Goal: Information Seeking & Learning: Learn about a topic

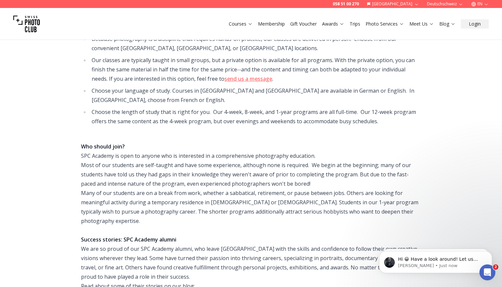
scroll to position [246, 0]
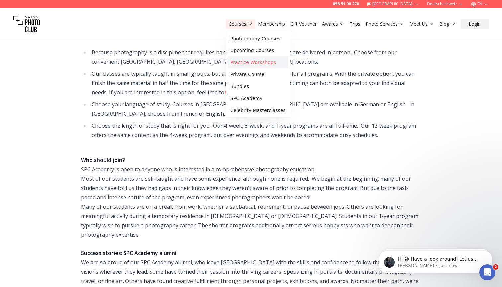
click at [249, 64] on link "Practice Workshops" at bounding box center [258, 62] width 60 height 12
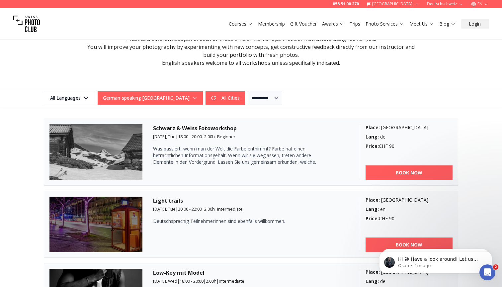
scroll to position [143, 0]
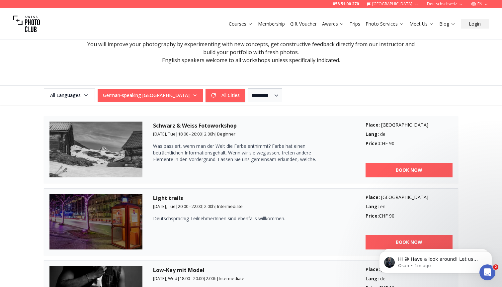
click at [409, 71] on div "Upcoming Practice Workshops Practice a different subject in each of these 2-hou…" at bounding box center [251, 46] width 340 height 77
click at [360, 23] on link "Trips" at bounding box center [355, 24] width 11 height 7
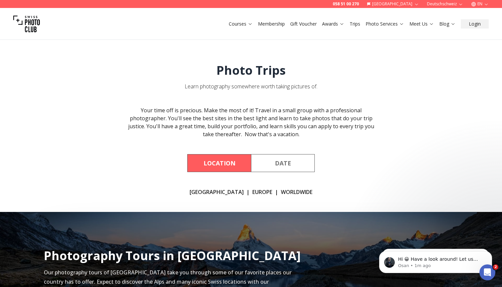
click at [208, 193] on link "[GEOGRAPHIC_DATA]" at bounding box center [217, 192] width 54 height 8
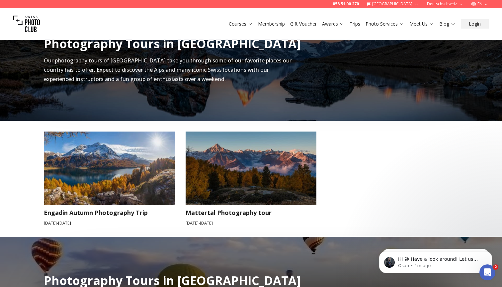
scroll to position [212, 0]
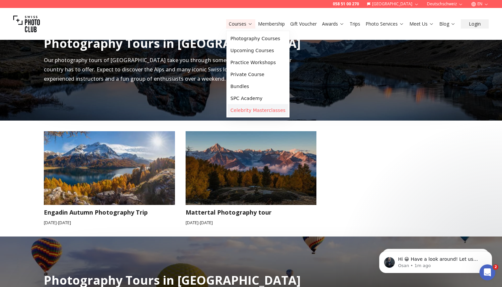
click at [239, 110] on link "Celebrity Masterclasses" at bounding box center [258, 110] width 60 height 12
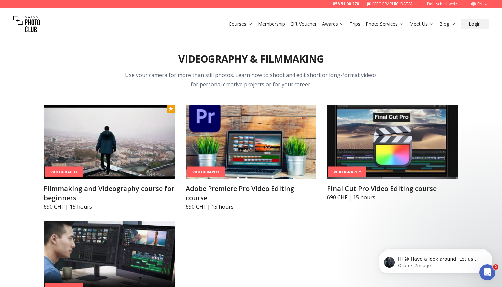
scroll to position [2267, 0]
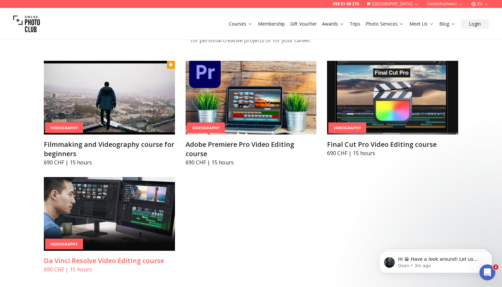
click at [101, 231] on img at bounding box center [109, 214] width 131 height 74
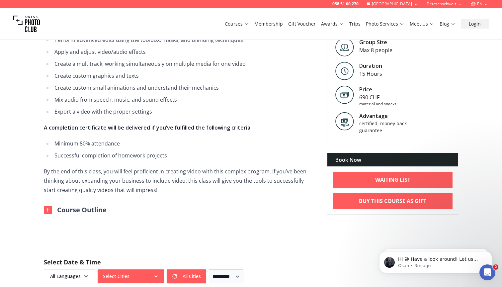
scroll to position [314, 0]
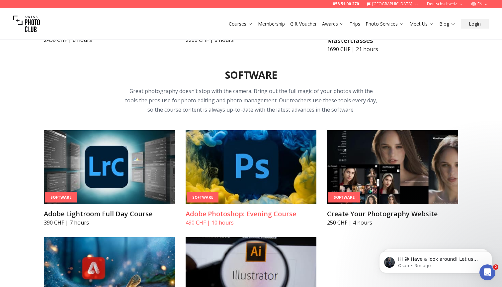
scroll to position [1927, 0]
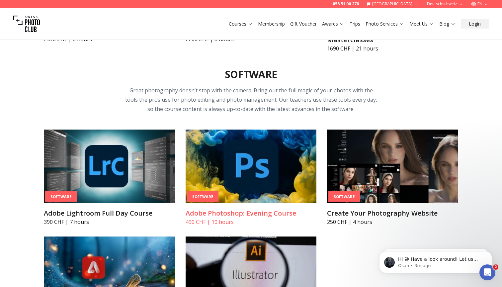
click at [269, 180] on img at bounding box center [251, 167] width 131 height 74
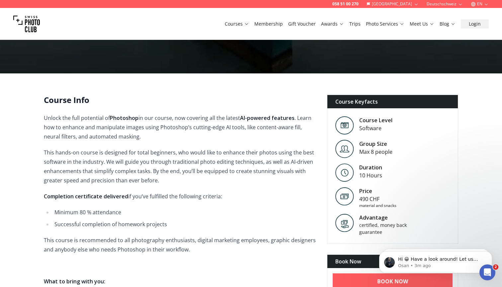
scroll to position [122, 0]
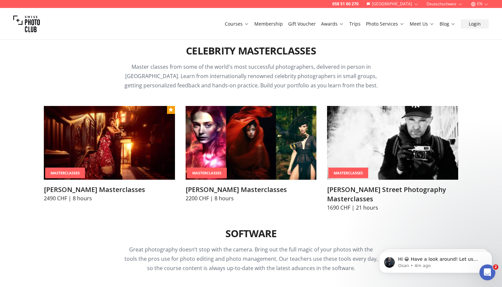
scroll to position [1767, 0]
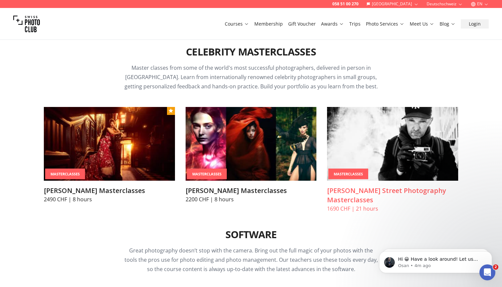
click at [415, 121] on img at bounding box center [392, 144] width 131 height 74
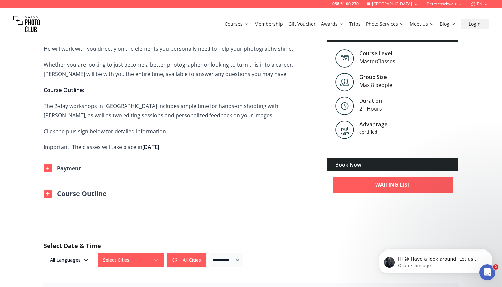
scroll to position [300, 0]
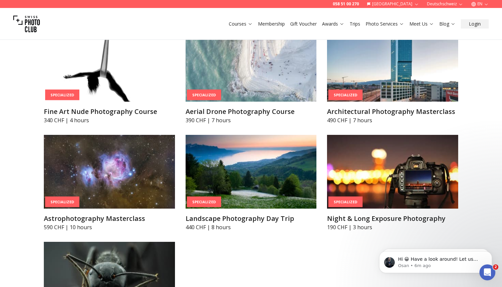
scroll to position [1765, 0]
